Goal: Communication & Community: Answer question/provide support

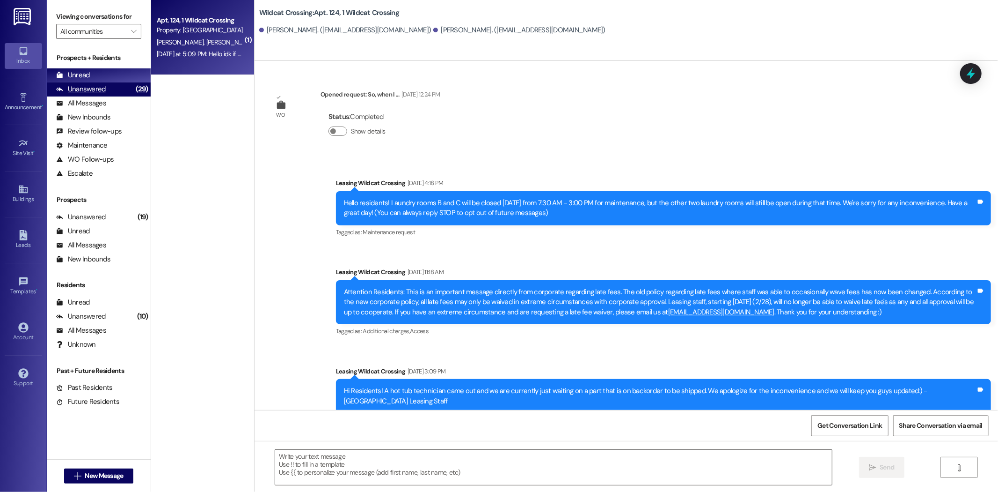
scroll to position [18090, 0]
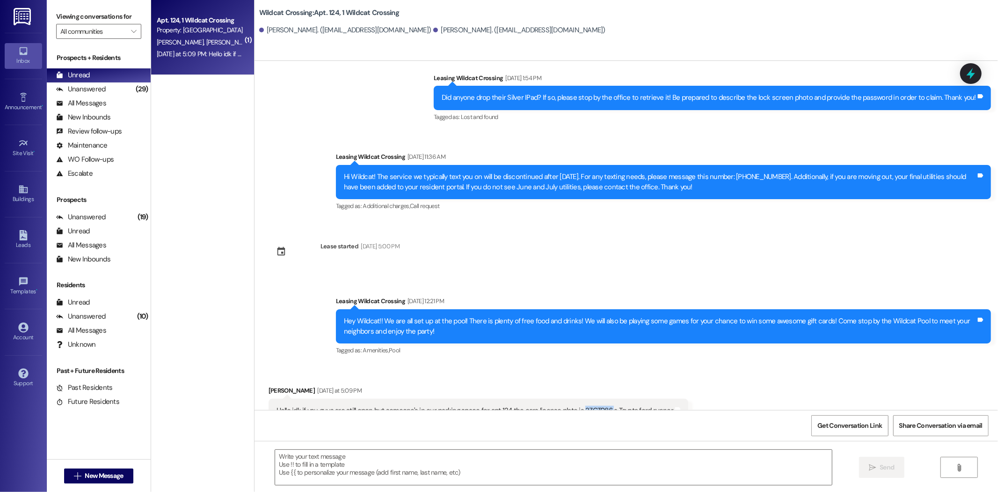
click at [73, 89] on div "Unanswered" at bounding box center [81, 89] width 50 height 10
click at [86, 72] on div "Unread" at bounding box center [73, 75] width 34 height 10
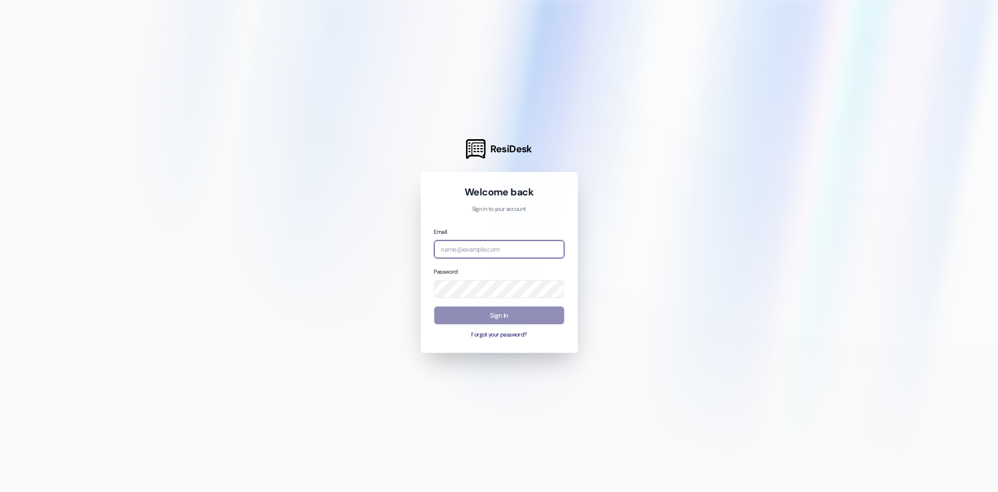
type input "[EMAIL_ADDRESS][DOMAIN_NAME]"
click at [478, 314] on button "Sign In" at bounding box center [499, 315] width 130 height 18
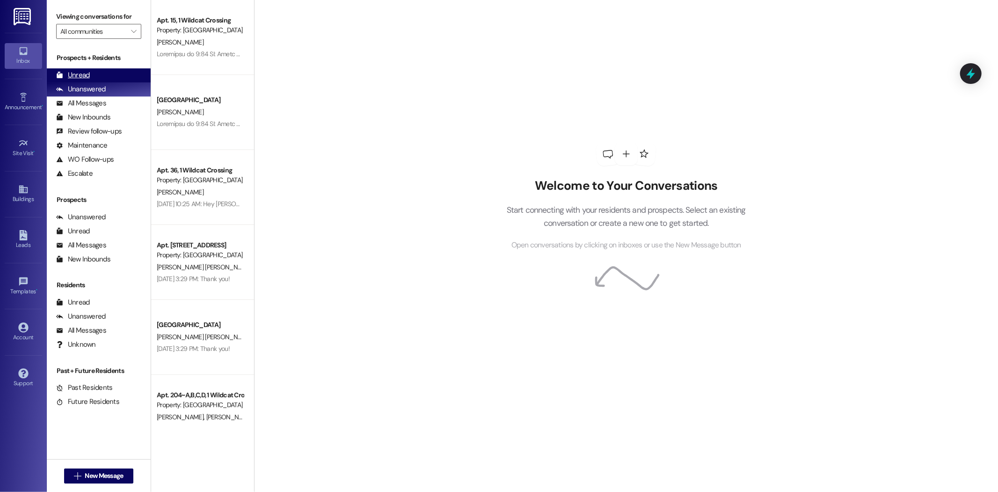
click at [100, 75] on div "Unread (0)" at bounding box center [99, 75] width 104 height 14
